Goal: Navigation & Orientation: Find specific page/section

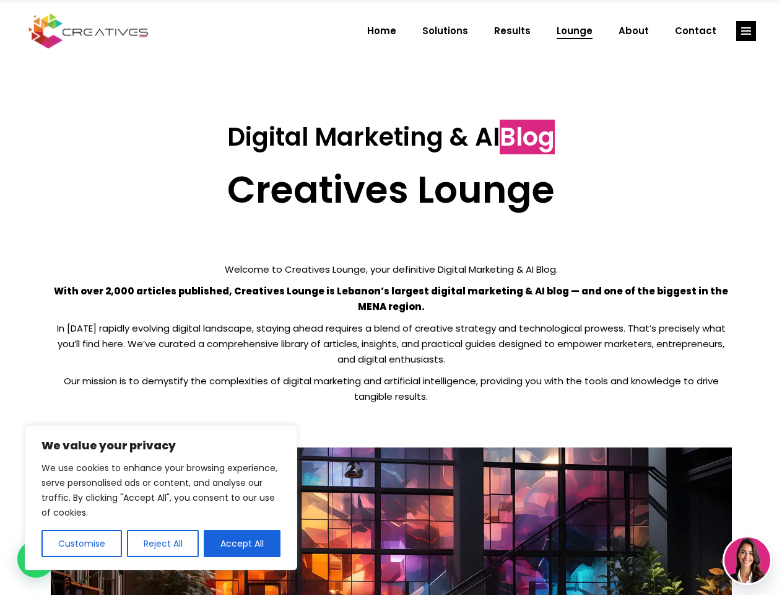
click at [391, 297] on p "With over 2,000 articles published, Creatives Lounge is Lebanon’s largest digit…" at bounding box center [391, 298] width 681 height 31
click at [81, 543] on button "Customise" at bounding box center [81, 542] width 81 height 27
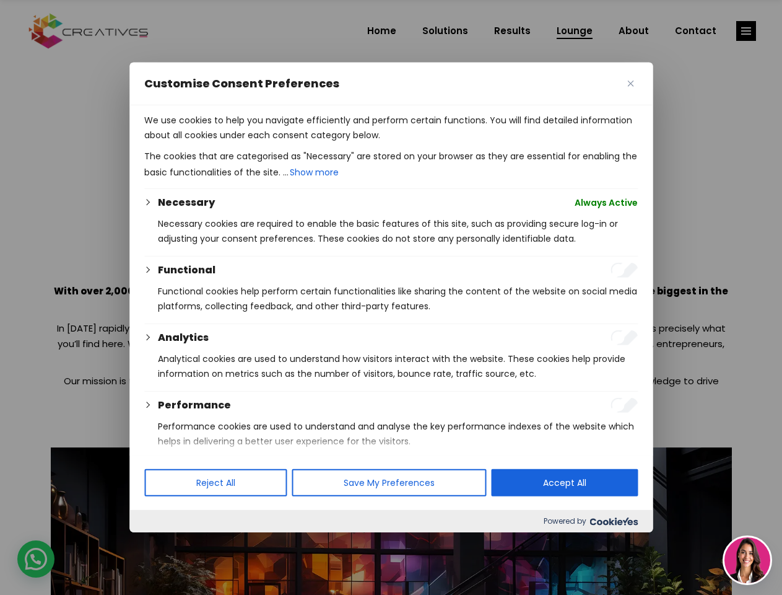
click at [162, 543] on div at bounding box center [391, 297] width 782 height 595
click at [242, 142] on p "We use cookies to help you navigate efficiently and perform certain functions. …" at bounding box center [391, 128] width 494 height 30
click at [746, 31] on div at bounding box center [391, 297] width 782 height 595
click at [747, 560] on img at bounding box center [748, 560] width 46 height 46
